Goal: Task Accomplishment & Management: Manage account settings

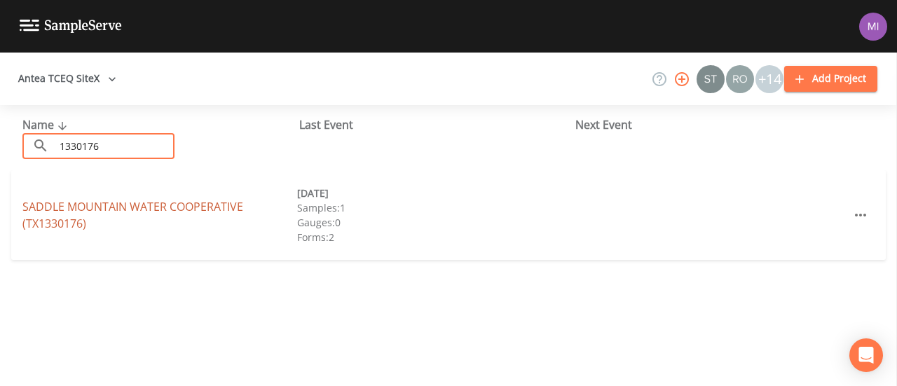
type input "1330176"
click at [77, 211] on link "SADDLE MOUNTAIN WATER COOPERATIVE (TX1330176)" at bounding box center [132, 215] width 221 height 32
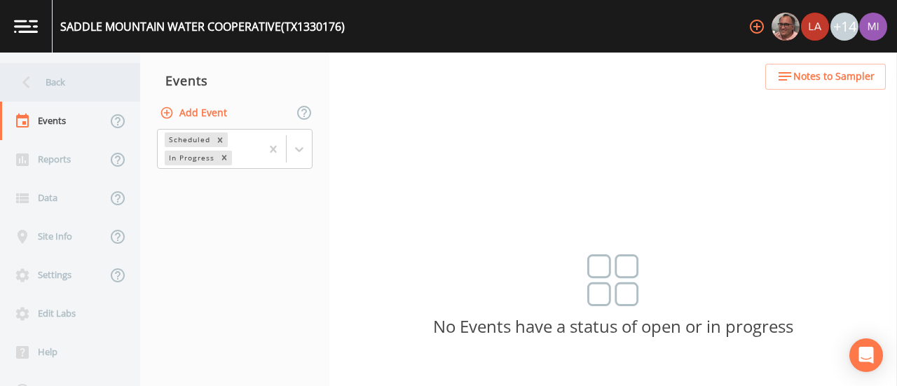
click at [53, 78] on div "Back" at bounding box center [63, 82] width 126 height 39
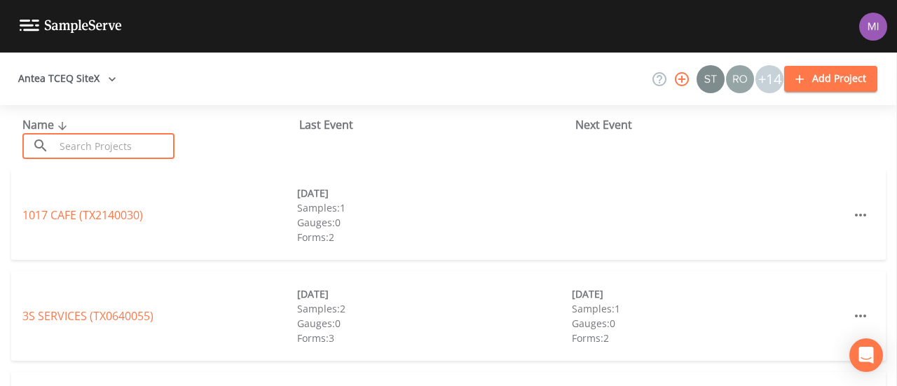
click at [85, 144] on input "text" at bounding box center [115, 146] width 120 height 26
type input "1330176"
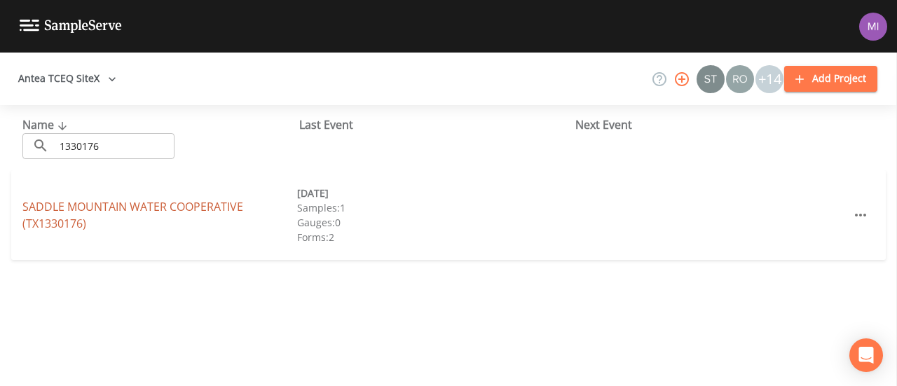
click at [98, 205] on link "SADDLE MOUNTAIN WATER COOPERATIVE (TX1330176)" at bounding box center [132, 215] width 221 height 32
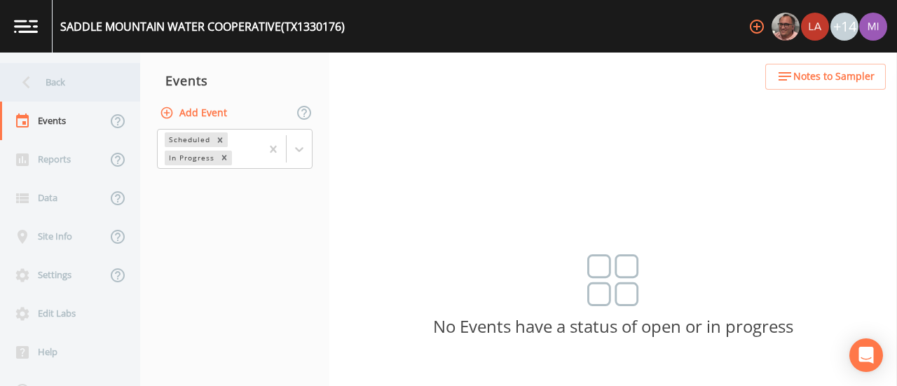
click at [36, 80] on icon at bounding box center [26, 82] width 25 height 25
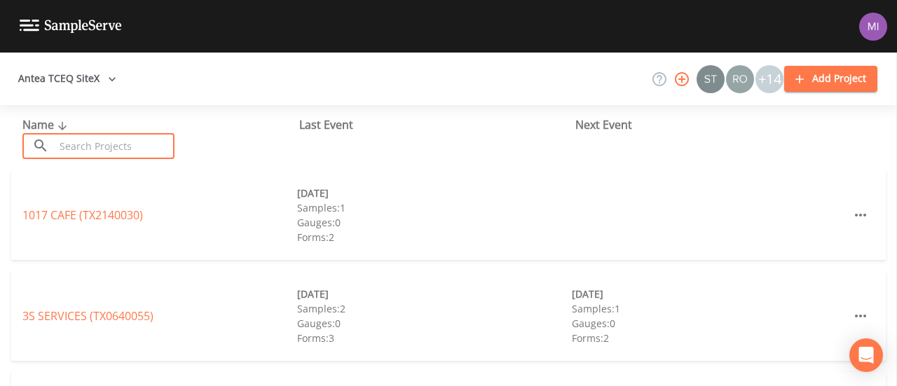
click at [137, 142] on input "text" at bounding box center [115, 146] width 120 height 26
type input "1"
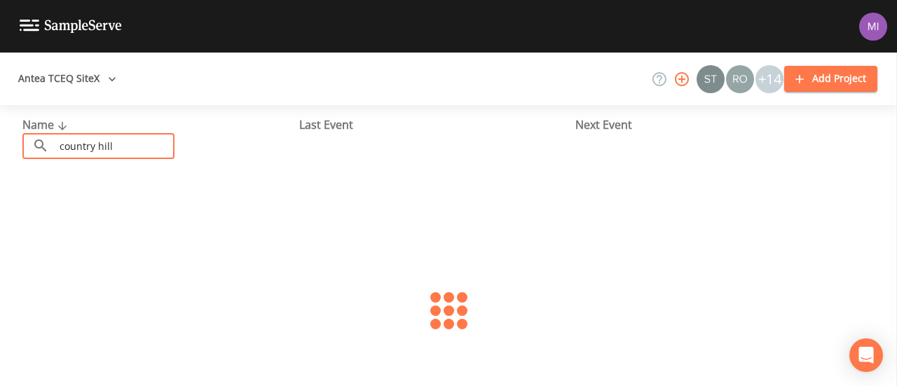
type input "country hill"
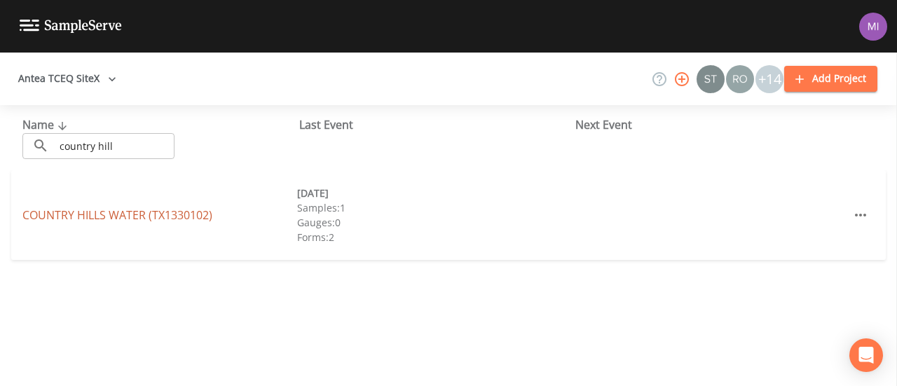
click at [108, 213] on link "[GEOGRAPHIC_DATA] (TX1330102)" at bounding box center [117, 214] width 190 height 15
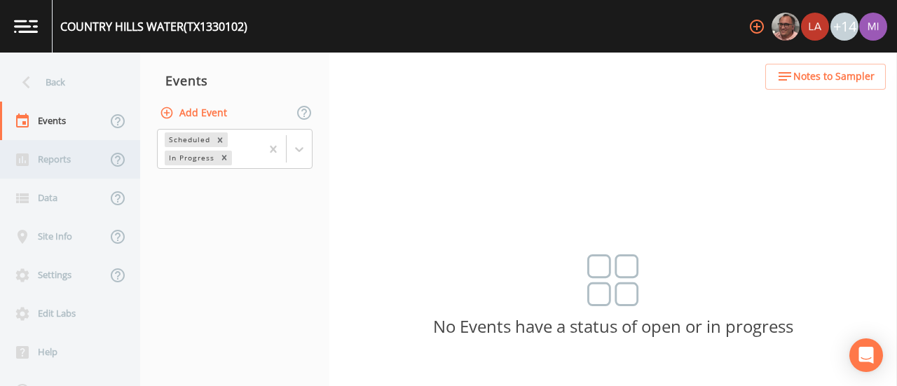
click at [48, 169] on div "Reports" at bounding box center [53, 159] width 107 height 39
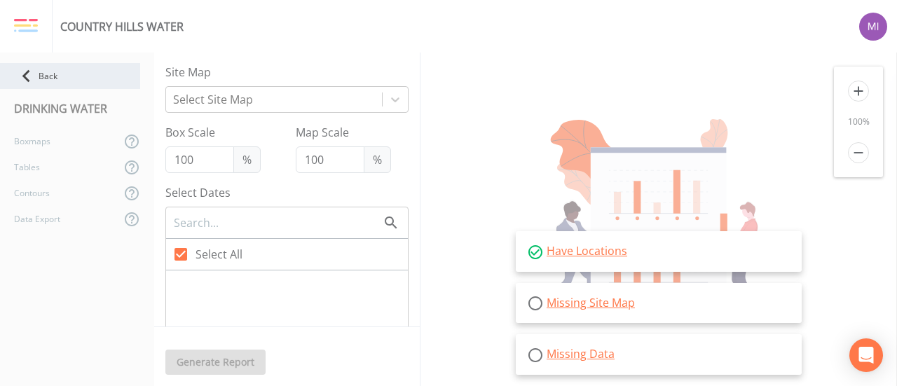
click at [32, 81] on icon at bounding box center [26, 76] width 25 height 25
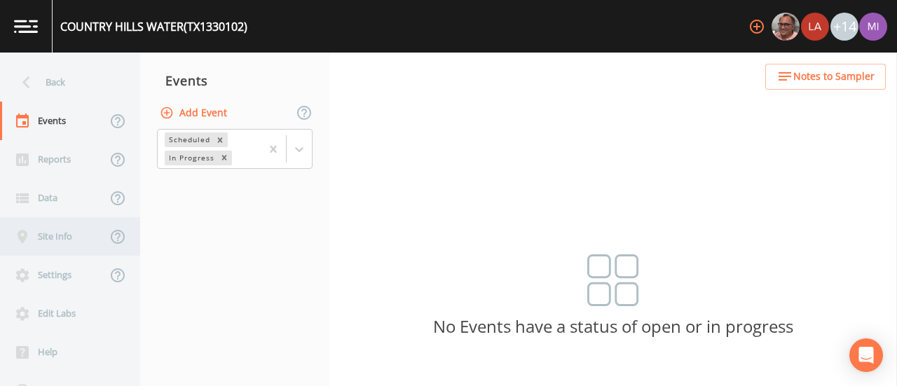
click at [52, 247] on div "Site Info" at bounding box center [53, 236] width 107 height 39
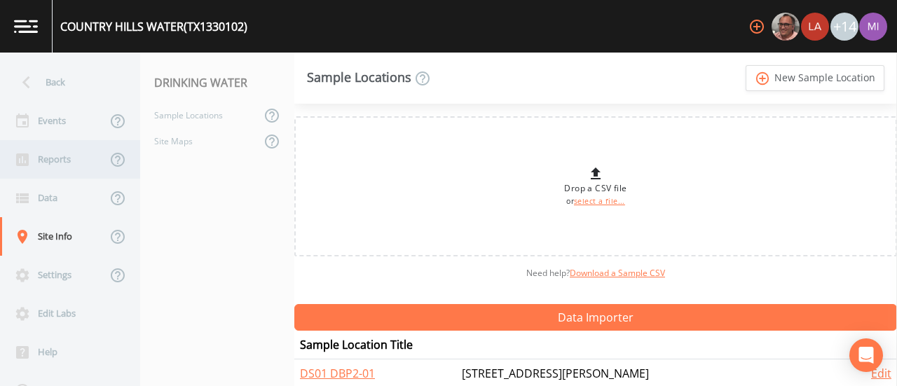
click at [41, 168] on div "Reports" at bounding box center [53, 159] width 107 height 39
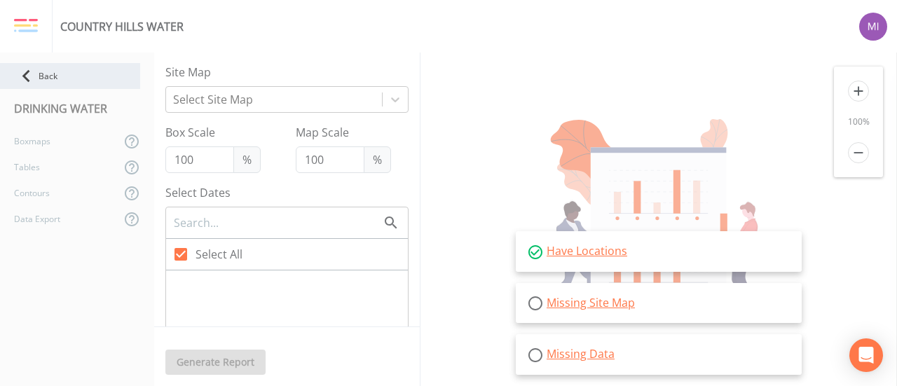
click at [32, 75] on icon at bounding box center [26, 76] width 25 height 25
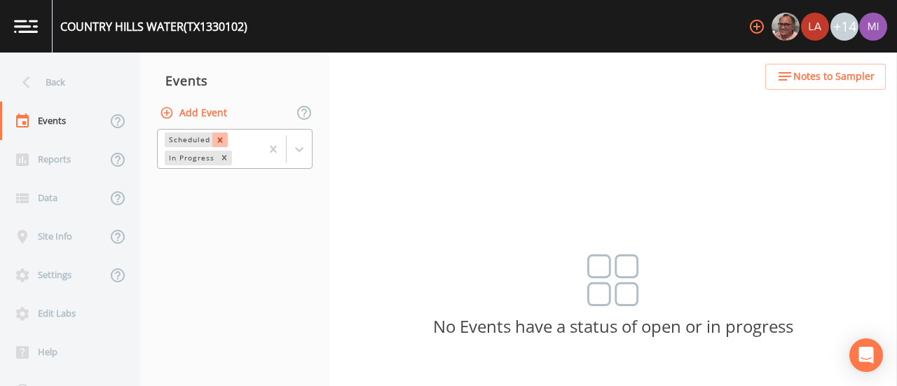
click at [223, 139] on icon "Remove Scheduled" at bounding box center [220, 140] width 10 height 10
click at [226, 142] on icon "Remove In Progress" at bounding box center [224, 140] width 10 height 10
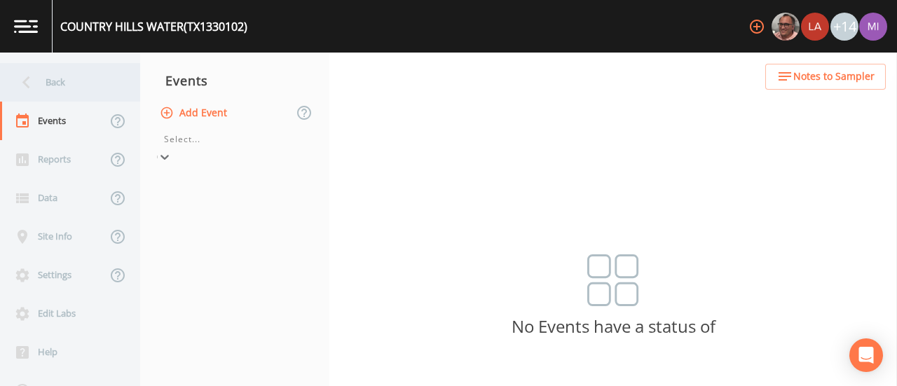
click at [56, 81] on div "Back" at bounding box center [63, 82] width 126 height 39
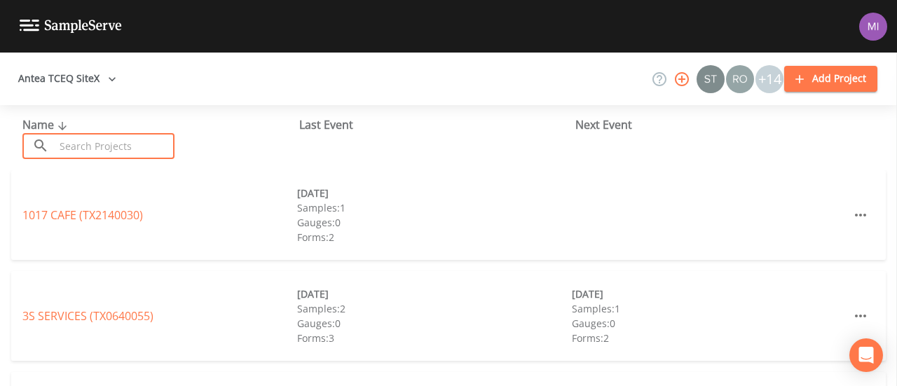
click at [107, 145] on input "text" at bounding box center [115, 146] width 120 height 26
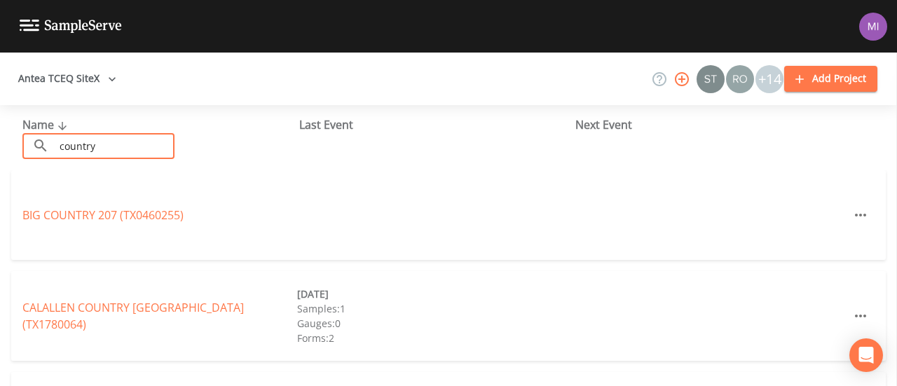
type input "country hill"
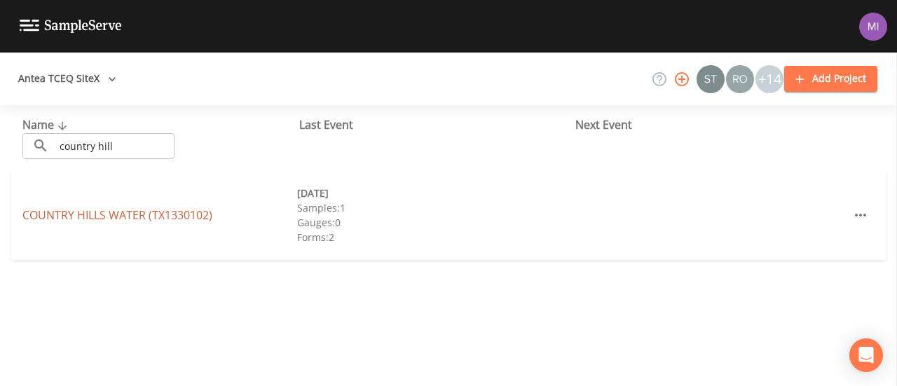
click at [137, 215] on link "[GEOGRAPHIC_DATA] (TX1330102)" at bounding box center [117, 214] width 190 height 15
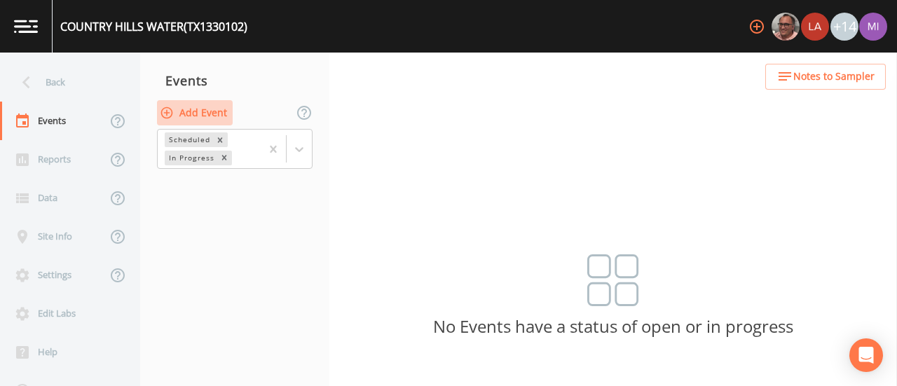
click at [203, 109] on button "Add Event" at bounding box center [195, 113] width 76 height 26
type input "[DATE]"
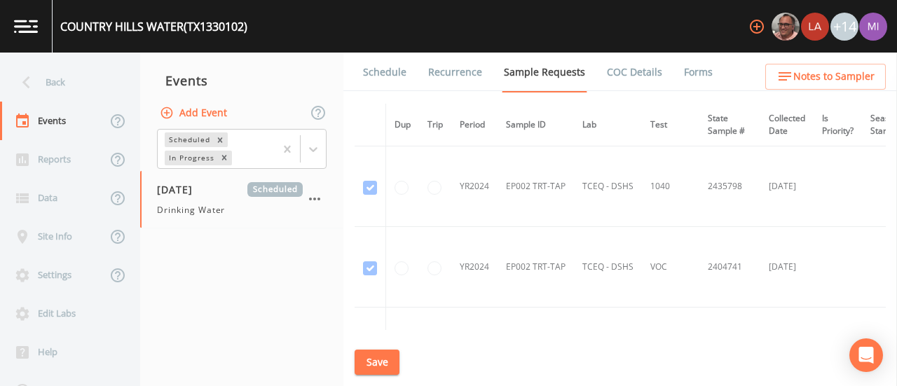
click at [372, 193] on td at bounding box center [371, 187] width 32 height 81
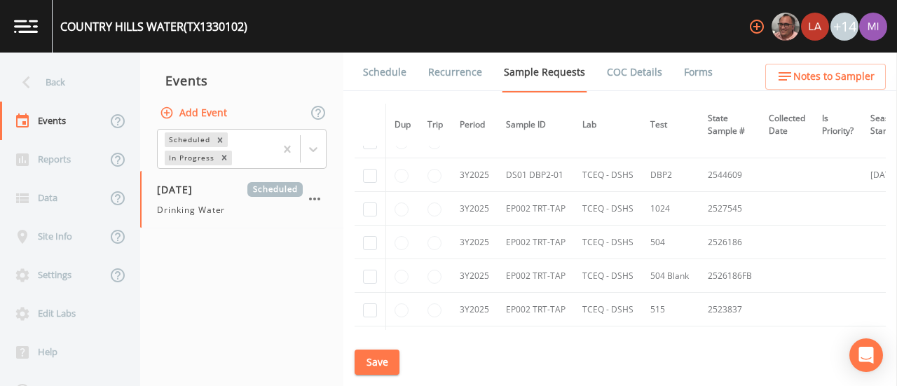
scroll to position [286, 0]
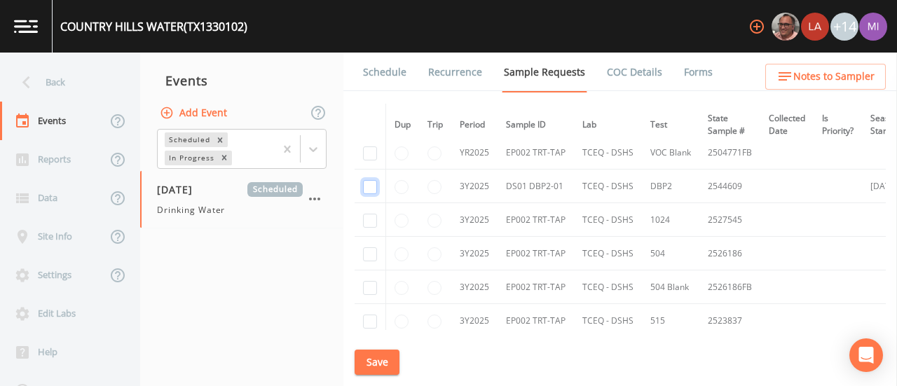
click at [364, 184] on input "checkbox" at bounding box center [370, 187] width 14 height 14
checkbox input "true"
click at [370, 368] on button "Save" at bounding box center [377, 363] width 45 height 26
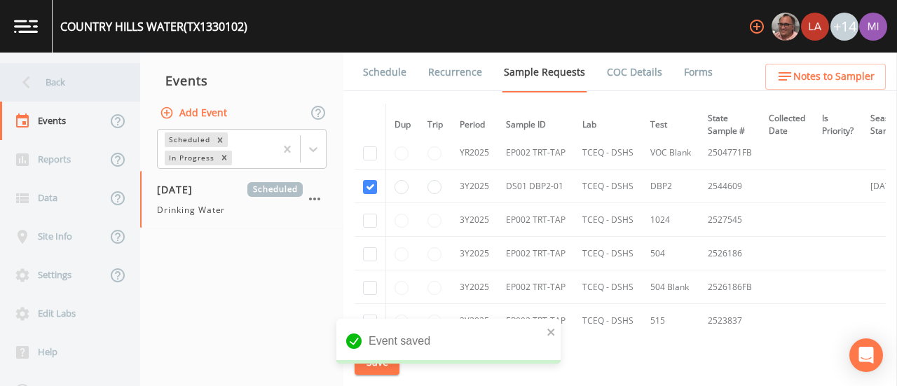
click at [51, 79] on div "Back" at bounding box center [63, 82] width 126 height 39
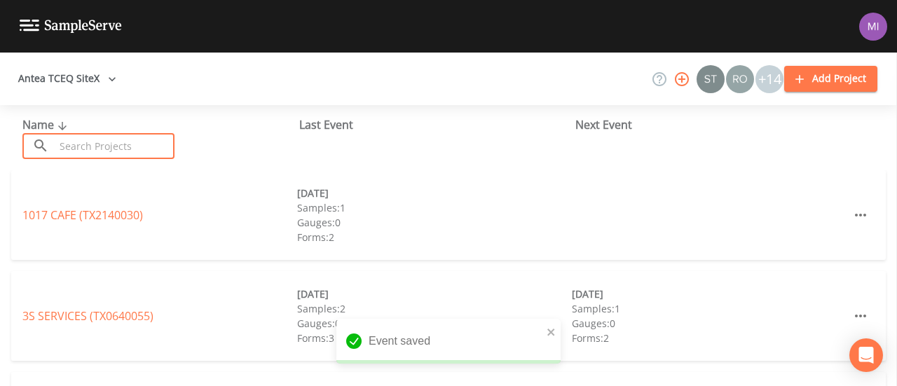
click at [109, 153] on input "text" at bounding box center [115, 146] width 120 height 26
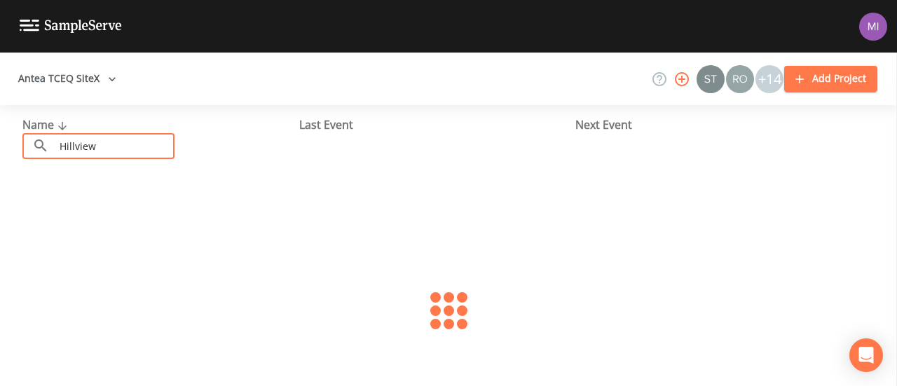
type input "Hillview"
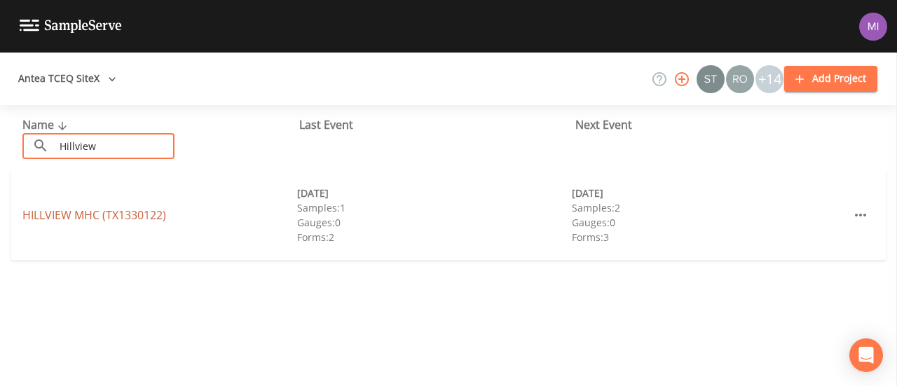
click at [116, 217] on link "HILLVIEW MHC (TX1330122)" at bounding box center [94, 214] width 144 height 15
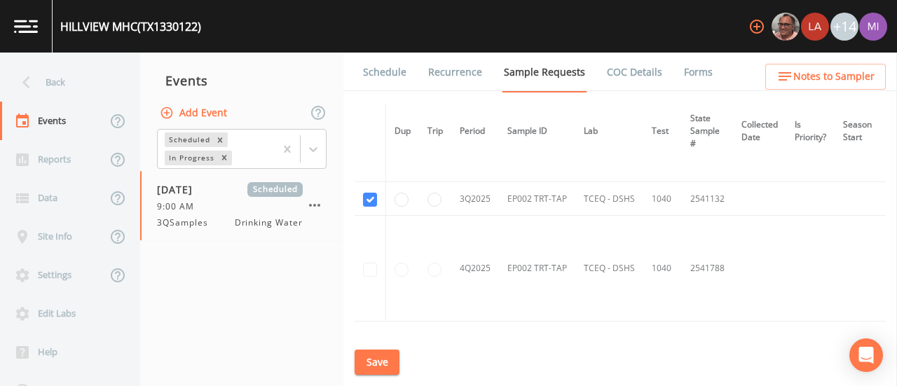
scroll to position [495, 0]
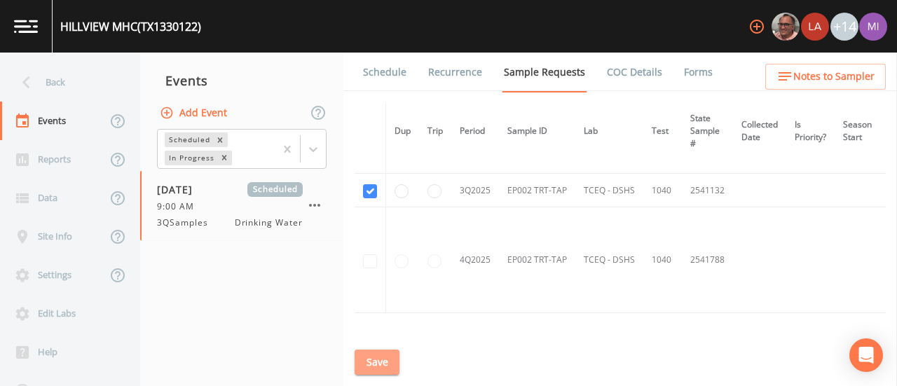
click at [380, 357] on button "Save" at bounding box center [377, 363] width 45 height 26
click at [36, 72] on icon at bounding box center [26, 82] width 25 height 25
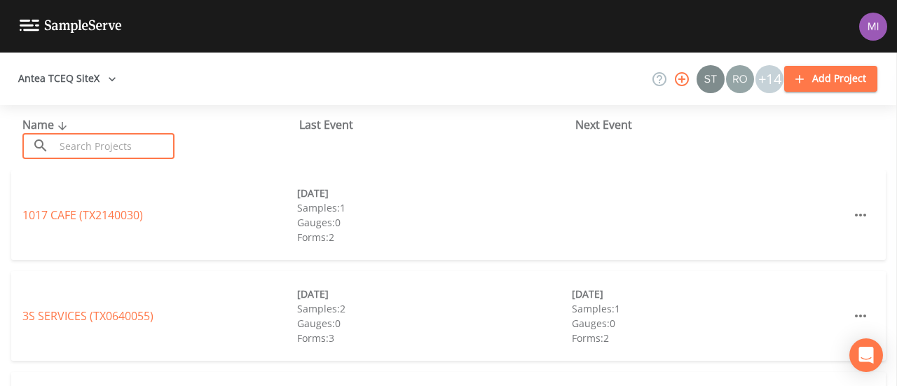
click at [97, 140] on input "text" at bounding box center [115, 146] width 120 height 26
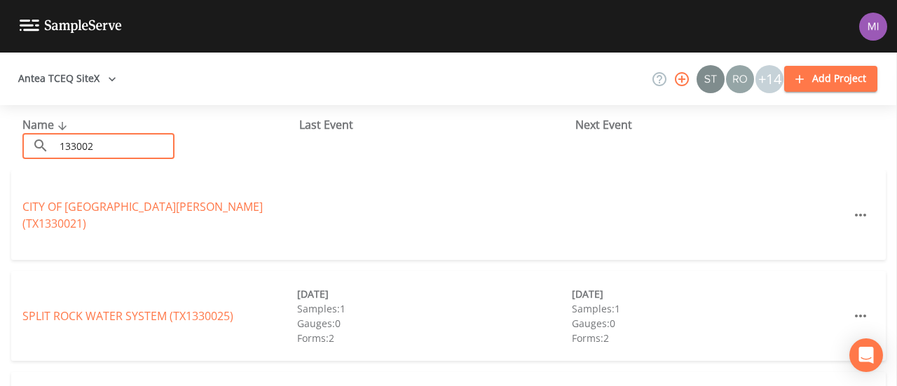
type input "133002"
drag, startPoint x: 94, startPoint y: 147, endPoint x: 13, endPoint y: 137, distance: 81.9
click at [13, 137] on div "Name ​ 133002 ​ Last Event Next Event" at bounding box center [448, 137] width 897 height 65
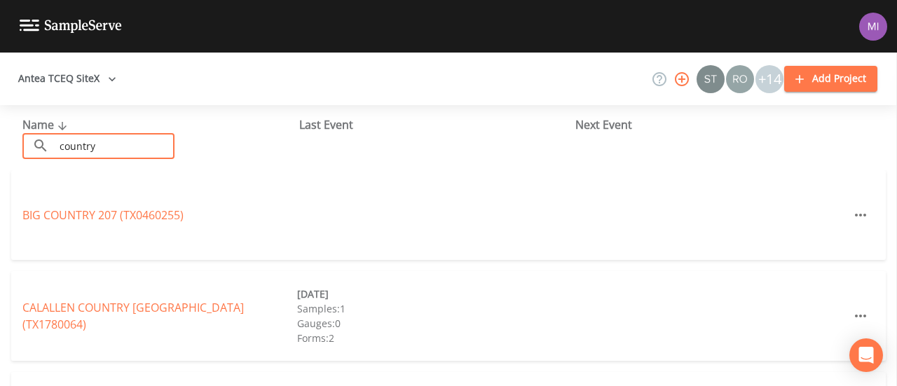
type input "country hill"
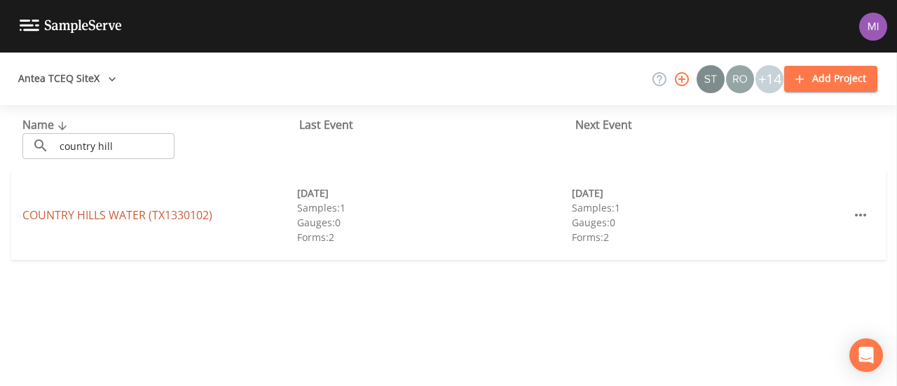
click at [133, 218] on link "[GEOGRAPHIC_DATA] (TX1330102)" at bounding box center [117, 214] width 190 height 15
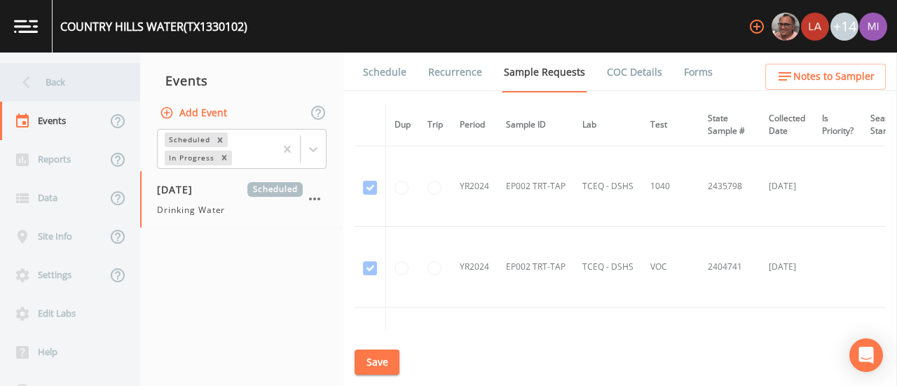
click at [45, 74] on div "Back" at bounding box center [63, 82] width 126 height 39
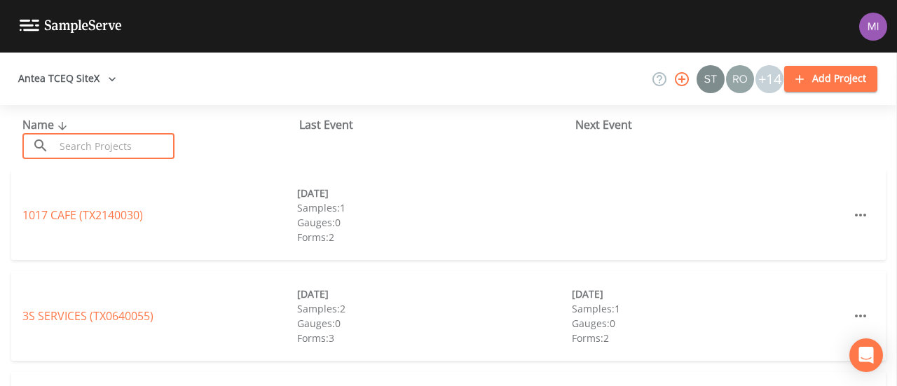
click at [106, 142] on input "text" at bounding box center [115, 146] width 120 height 26
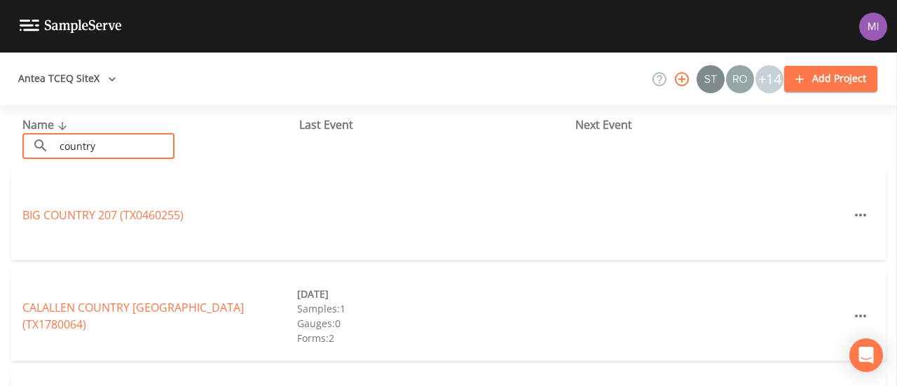
type input "country hill"
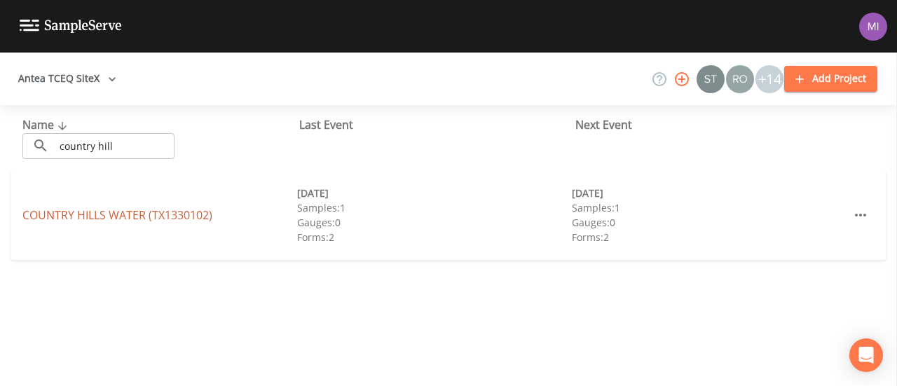
click at [130, 217] on link "[GEOGRAPHIC_DATA] (TX1330102)" at bounding box center [117, 214] width 190 height 15
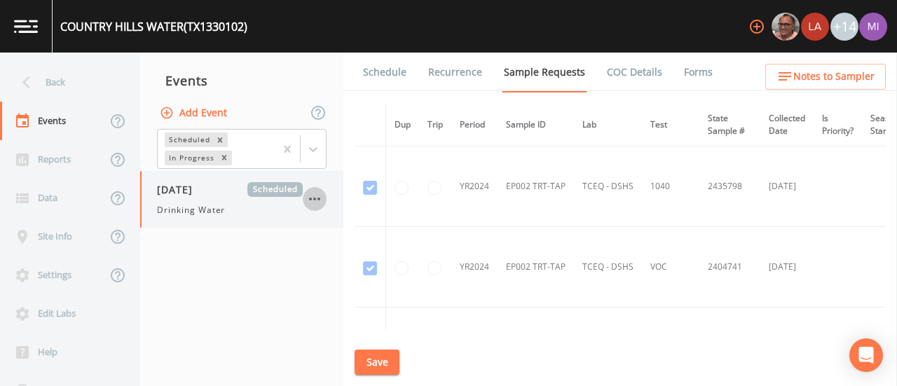
click at [322, 195] on icon "button" at bounding box center [314, 199] width 17 height 17
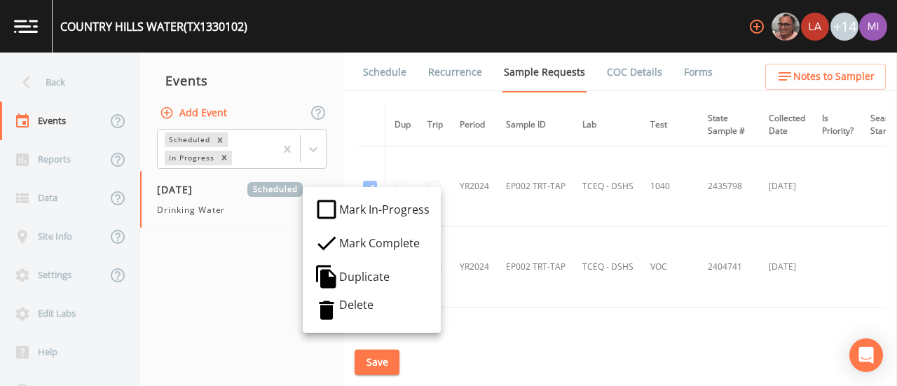
click at [189, 205] on div at bounding box center [448, 193] width 897 height 386
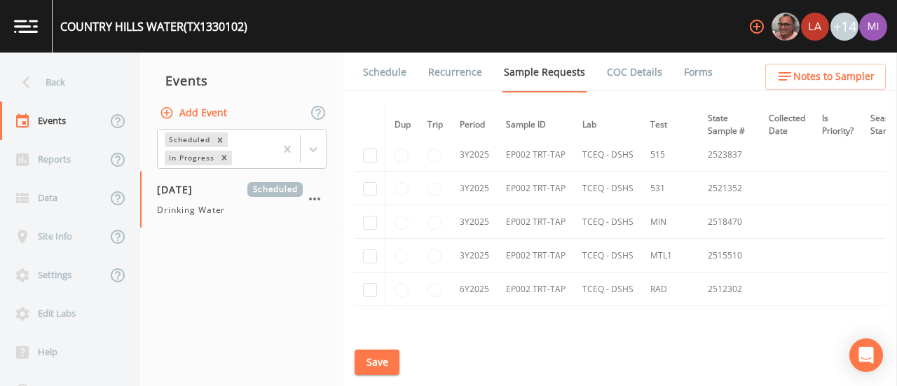
scroll to position [540, 0]
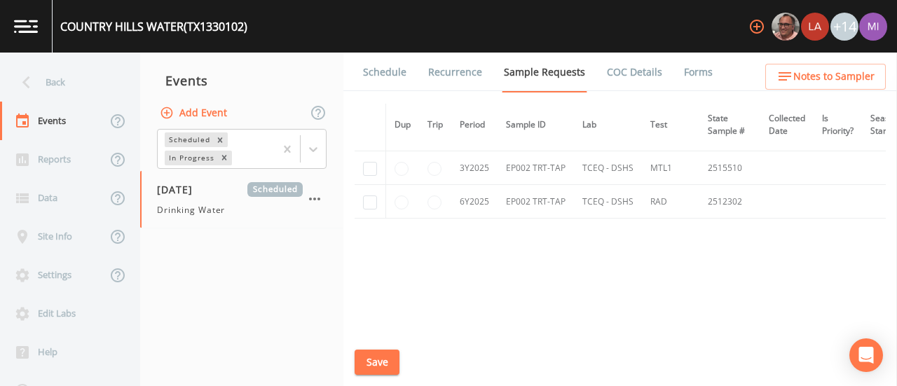
click at [682, 76] on link "Forms" at bounding box center [698, 72] width 33 height 39
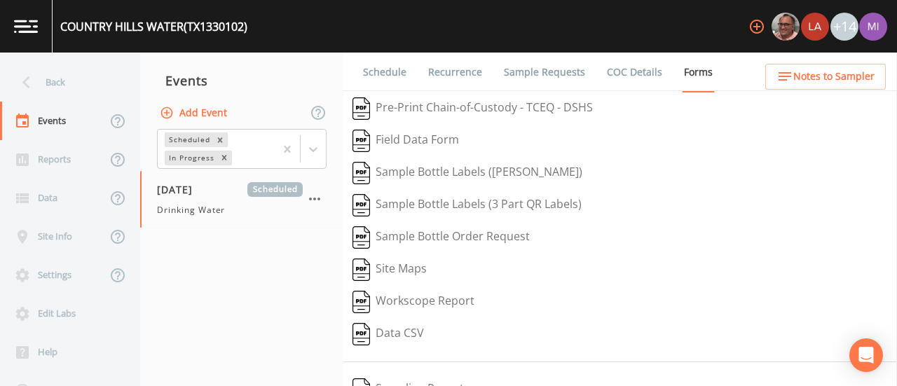
click at [389, 72] on link "Schedule" at bounding box center [385, 72] width 48 height 39
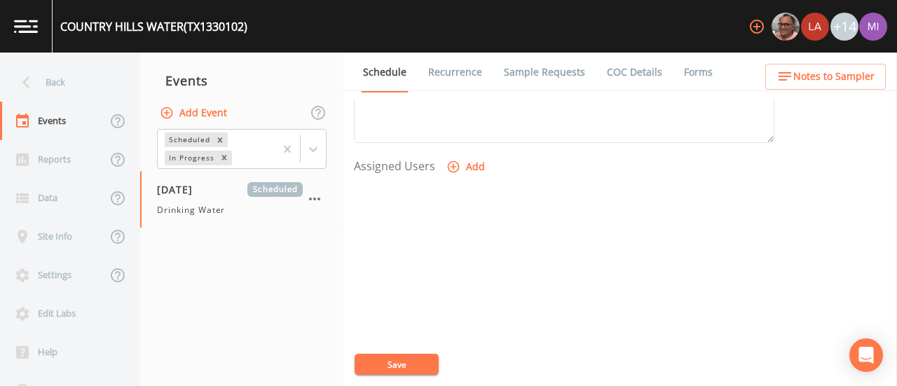
scroll to position [551, 0]
click at [465, 158] on button "Add" at bounding box center [467, 166] width 47 height 26
select select "225c097a-c911-40d8-a014-18dc510324da"
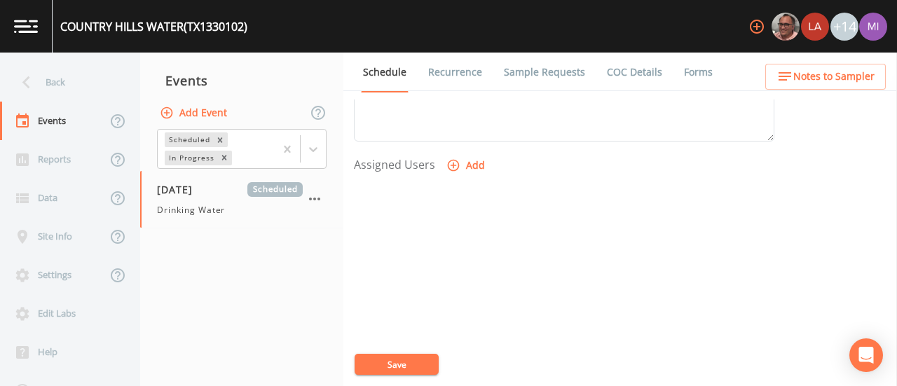
select select
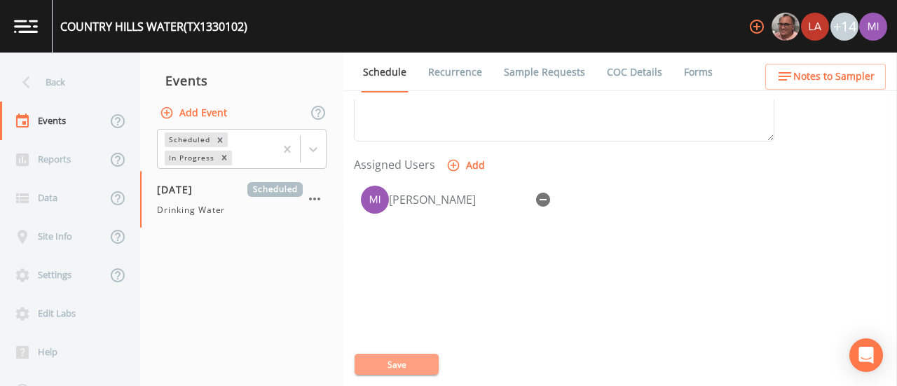
click at [415, 368] on button "Save" at bounding box center [397, 364] width 84 height 21
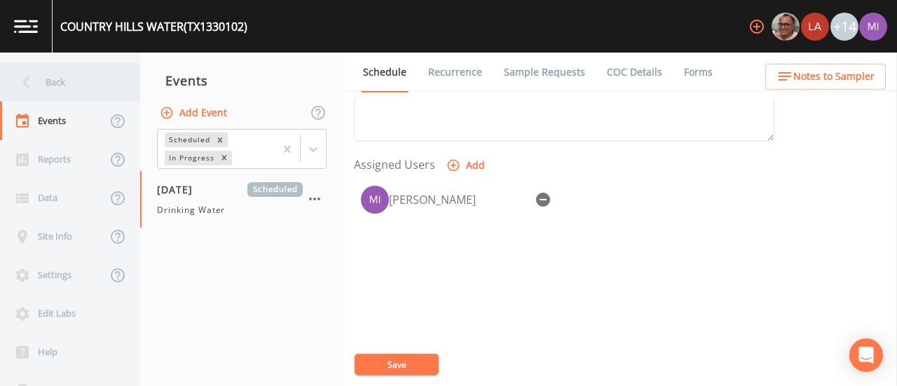
click at [53, 73] on div "Back" at bounding box center [63, 82] width 126 height 39
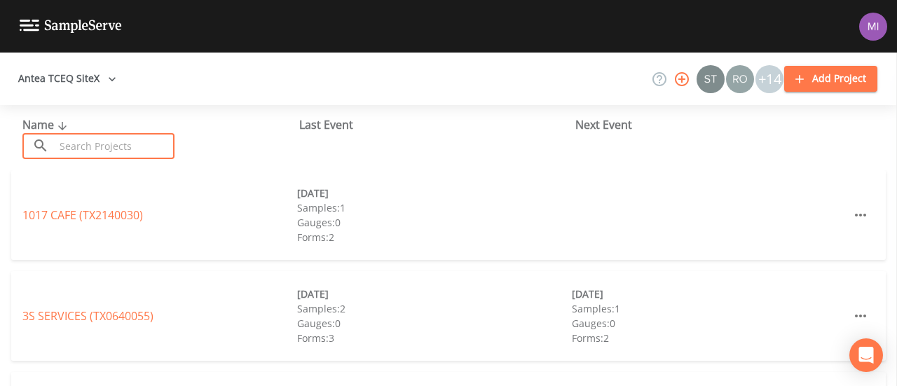
click at [89, 138] on input "text" at bounding box center [115, 146] width 120 height 26
